Goal: Information Seeking & Learning: Learn about a topic

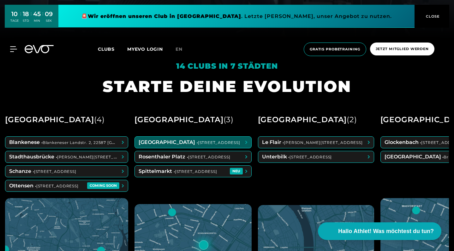
click at [203, 145] on span at bounding box center [193, 142] width 116 height 11
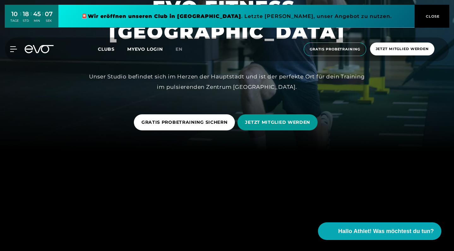
scroll to position [105, 0]
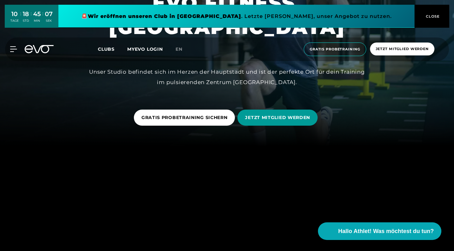
click at [265, 118] on span "JETZT MITGLIED WERDEN" at bounding box center [277, 117] width 65 height 7
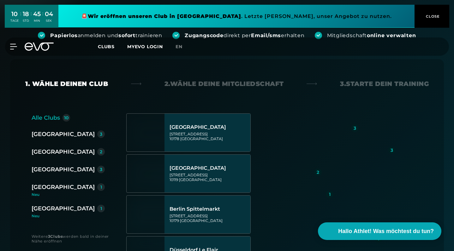
scroll to position [106, 0]
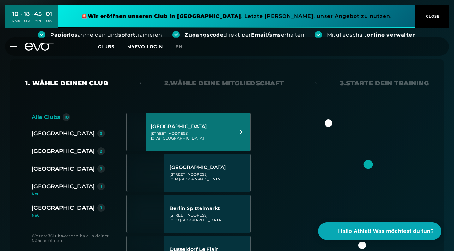
click at [202, 133] on div "[STREET_ADDRESS]" at bounding box center [189, 135] width 79 height 9
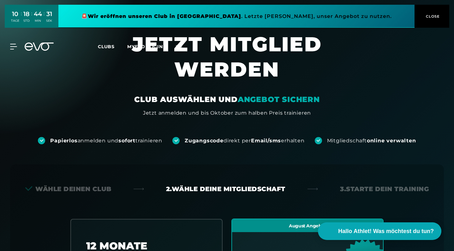
scroll to position [0, 0]
click at [435, 18] on span "CLOSE" at bounding box center [431, 17] width 15 height 6
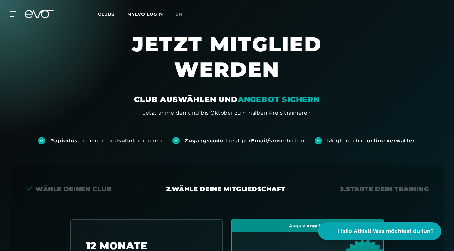
click at [108, 14] on span "Clubs" at bounding box center [106, 14] width 17 height 6
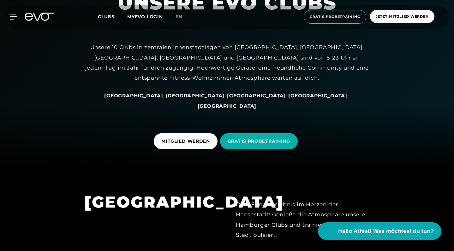
scroll to position [89, 0]
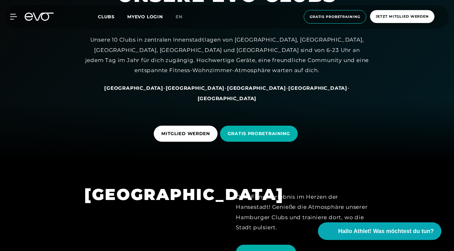
click at [185, 91] on span "[GEOGRAPHIC_DATA]" at bounding box center [195, 88] width 59 height 6
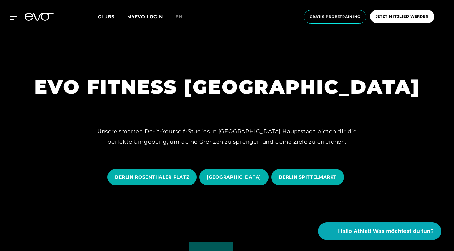
scroll to position [62, 0]
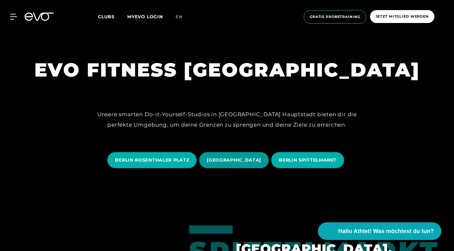
click at [223, 159] on span "[GEOGRAPHIC_DATA]" at bounding box center [234, 160] width 54 height 7
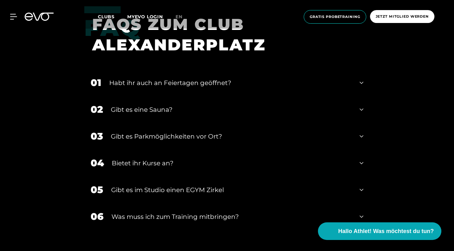
scroll to position [2162, 0]
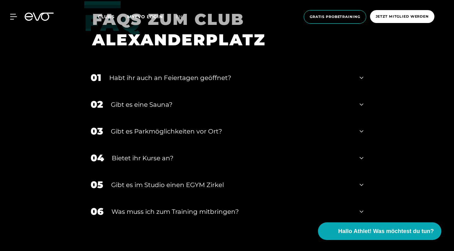
click at [307, 73] on div "Habt ihr auch an Feiertagen geöffnet?" at bounding box center [230, 77] width 242 height 9
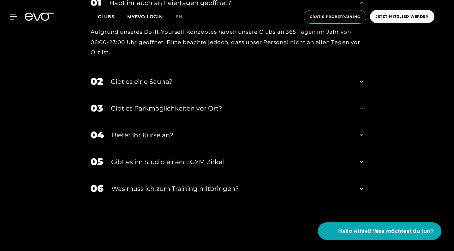
scroll to position [2240, 0]
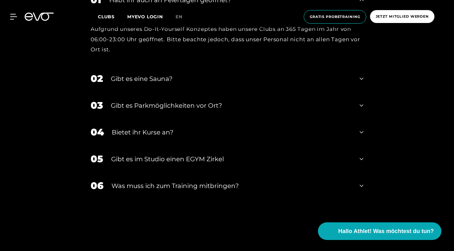
click at [270, 74] on div "Gibt es eine Sauna?" at bounding box center [231, 78] width 241 height 9
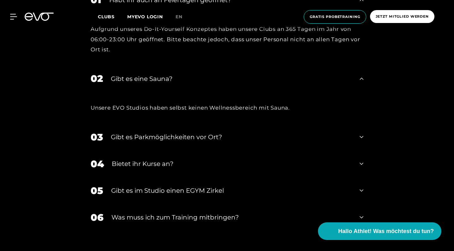
click at [195, 204] on div "06 Was muss ich zum Training mitbringen?" at bounding box center [226, 217] width 285 height 27
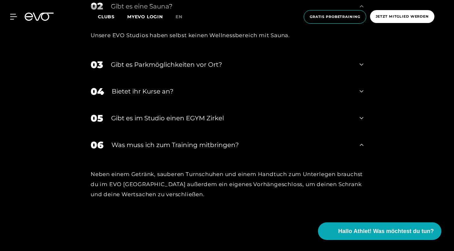
scroll to position [2214, 0]
